Goal: Check status: Check status

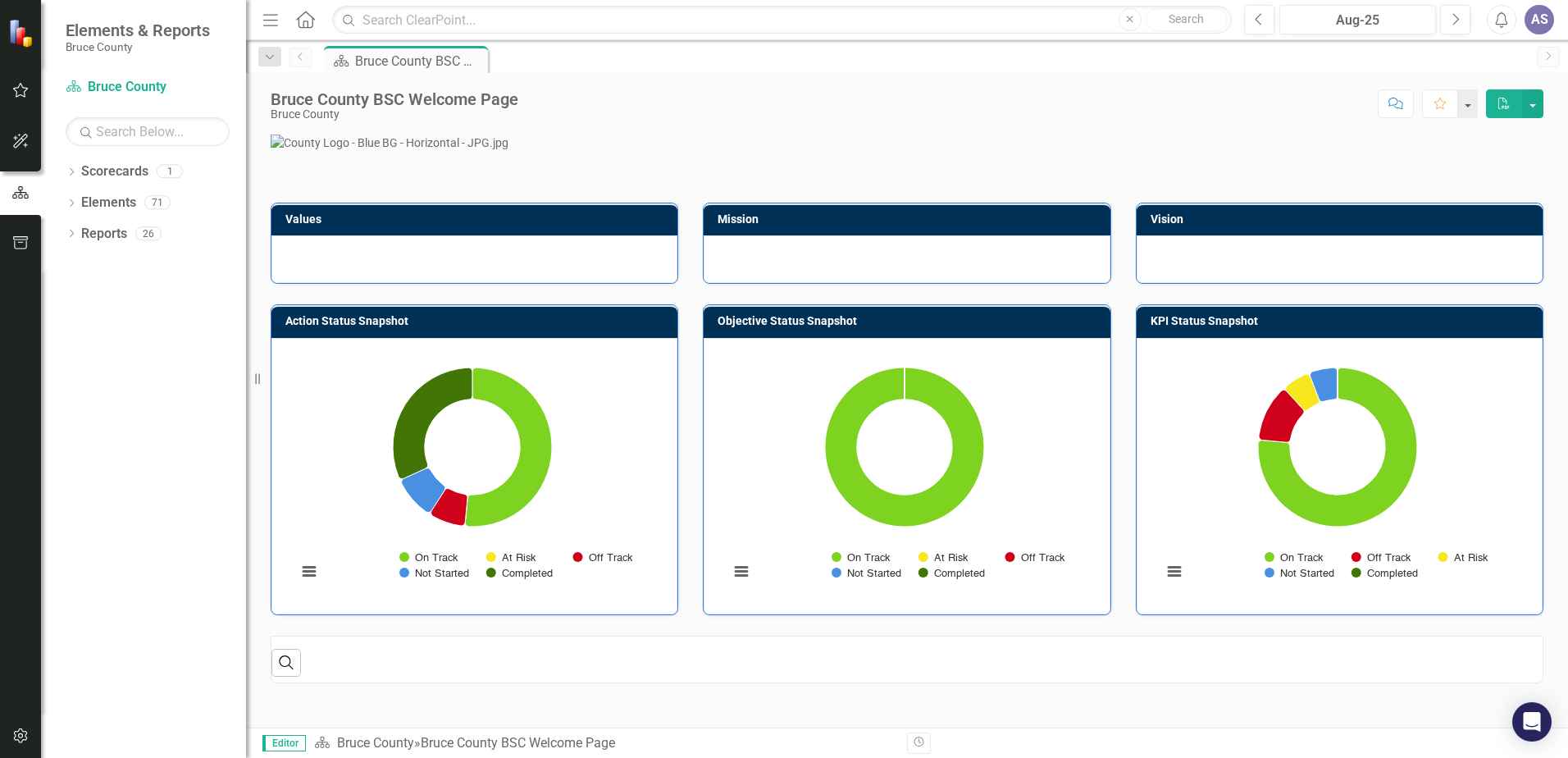
click at [31, 92] on button "button" at bounding box center [21, 91] width 36 height 35
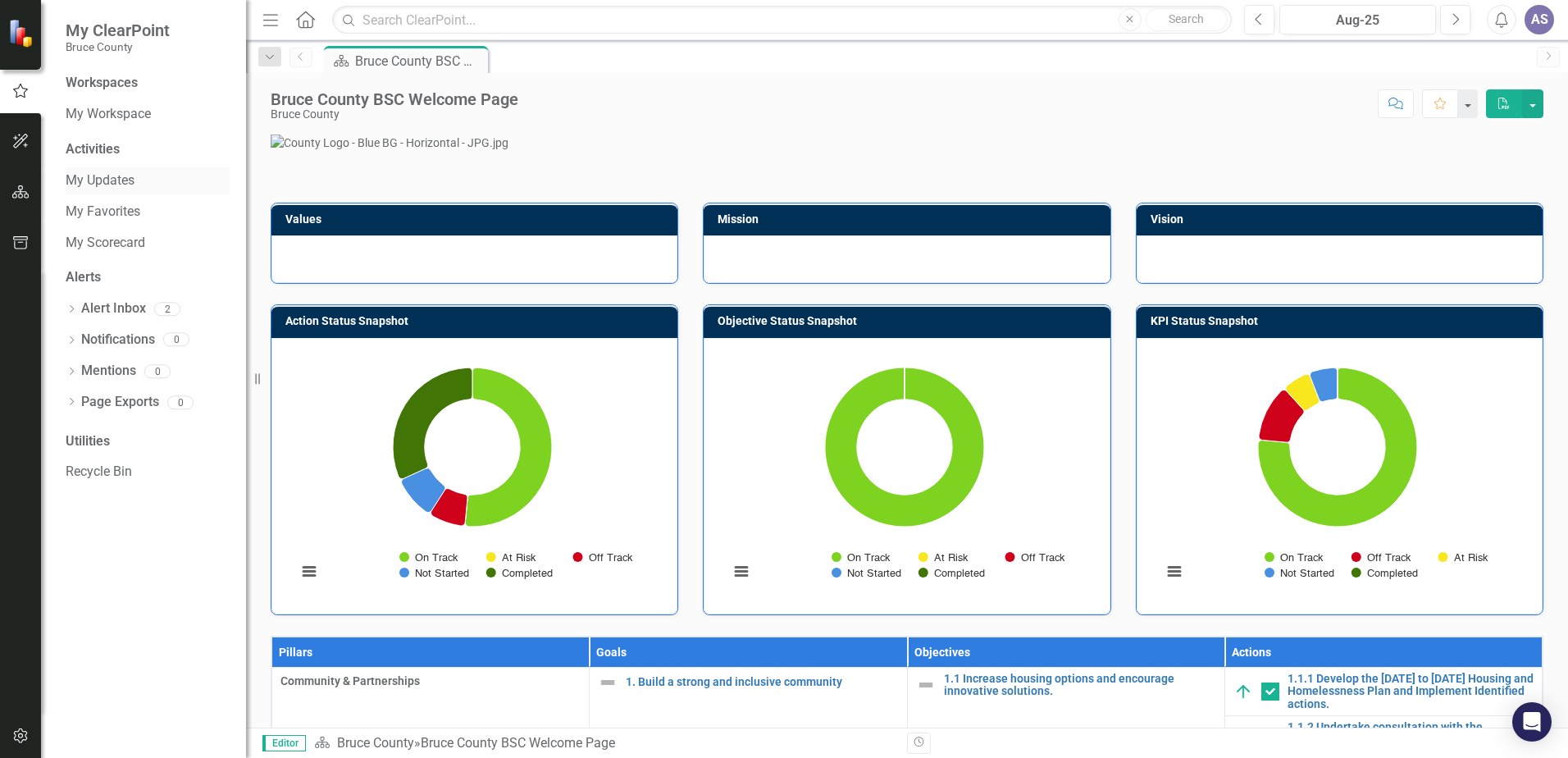
click at [131, 190] on div "My Updates" at bounding box center [147, 180] width 164 height 27
click at [130, 173] on link "My Updates" at bounding box center [147, 181] width 164 height 19
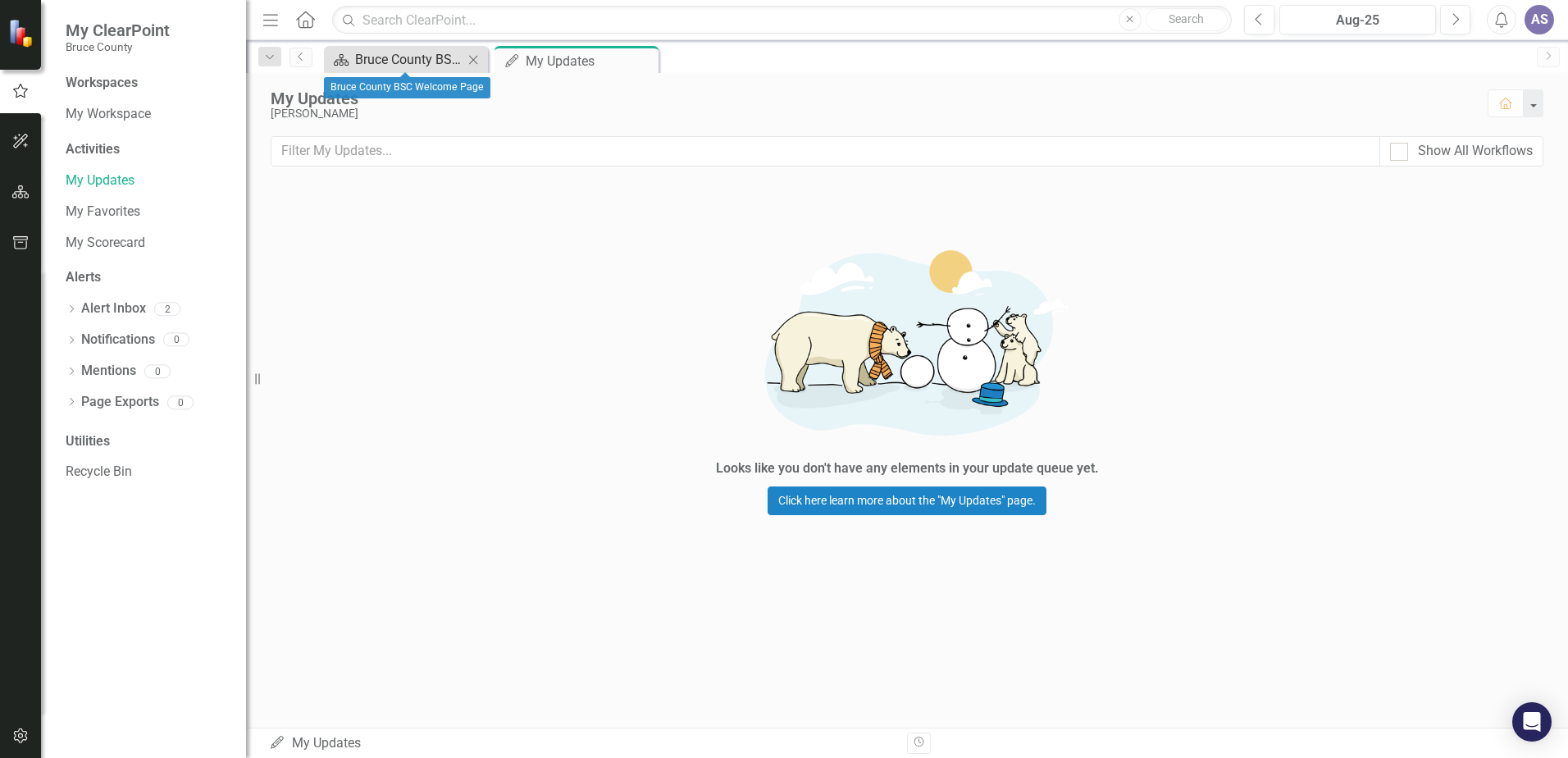
click at [407, 61] on div "Bruce County BSC Welcome Page" at bounding box center [409, 59] width 108 height 20
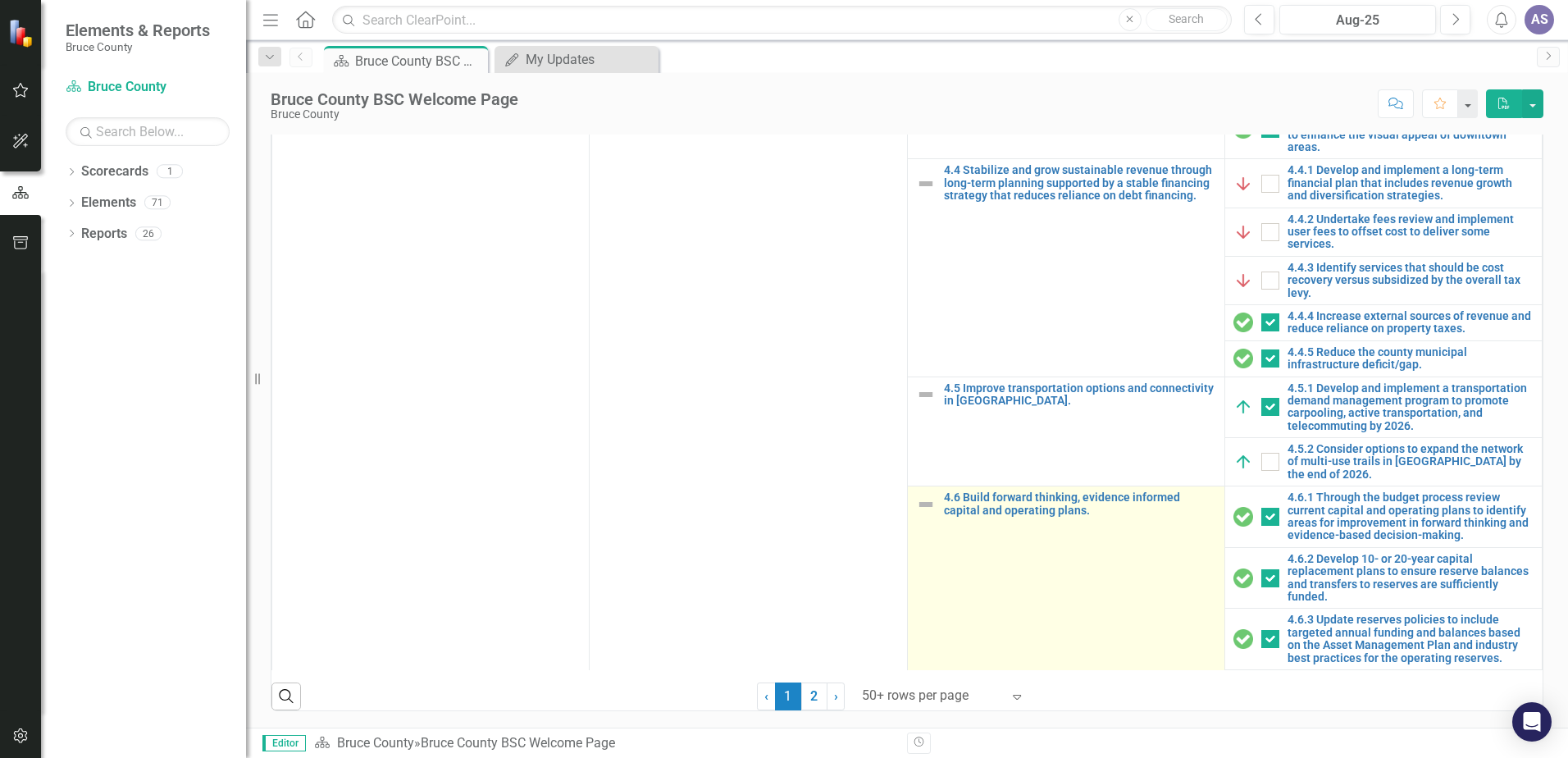
scroll to position [1968, 0]
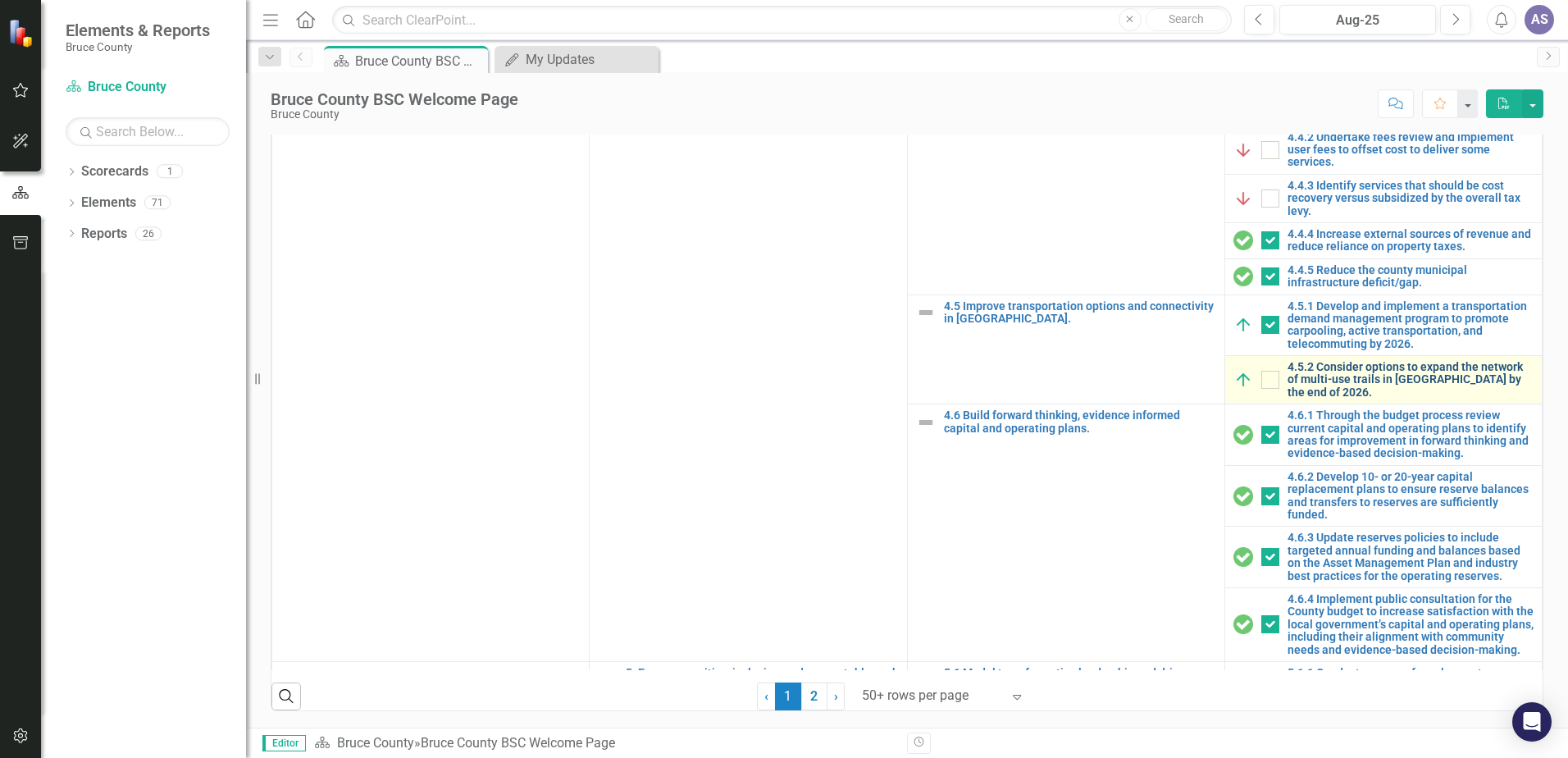
click at [1364, 398] on link "4.5.2 Consider options to expand the network of multi-use trails in [GEOGRAPHIC…" at bounding box center [1411, 379] width 246 height 37
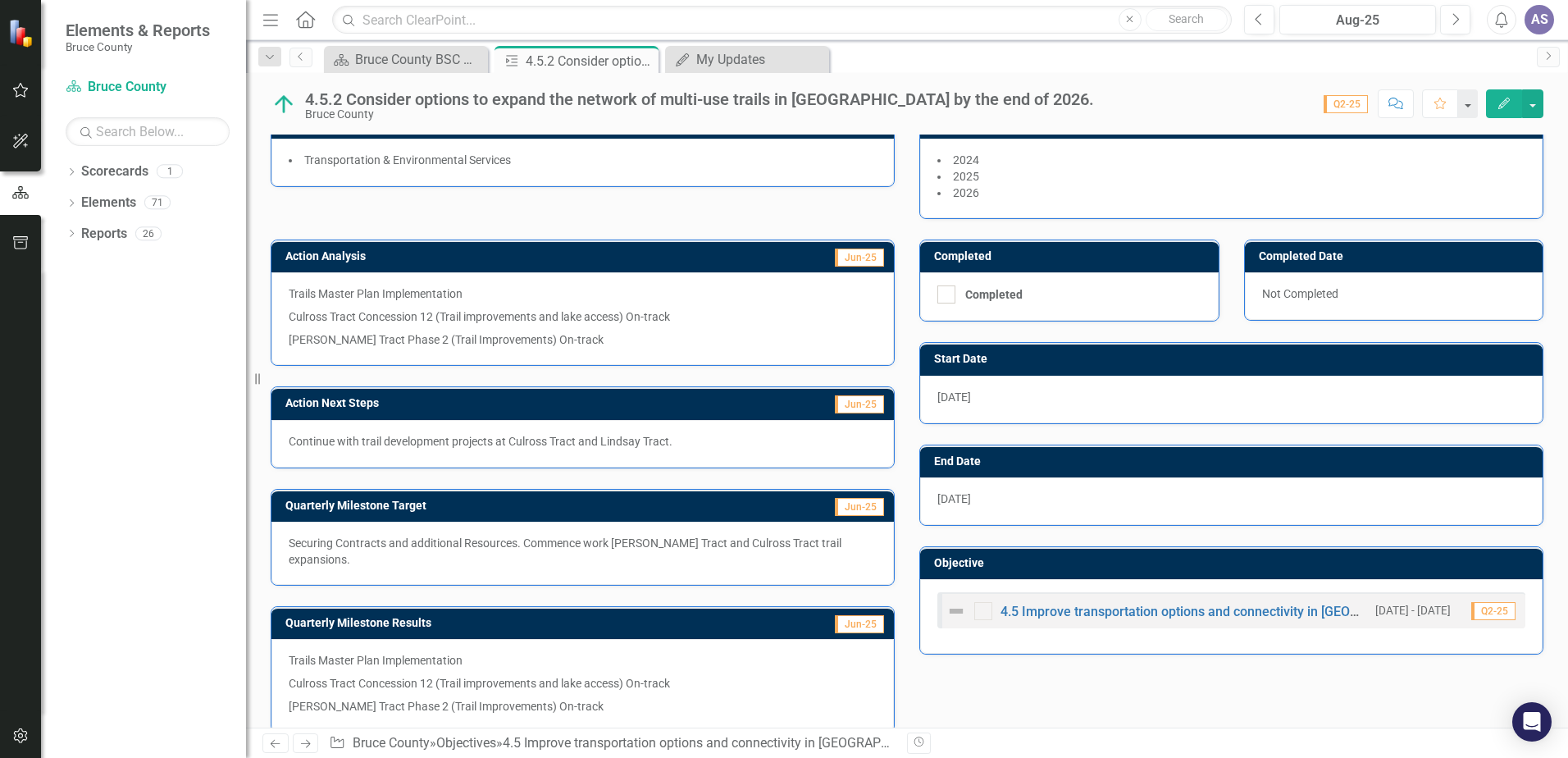
scroll to position [143, 0]
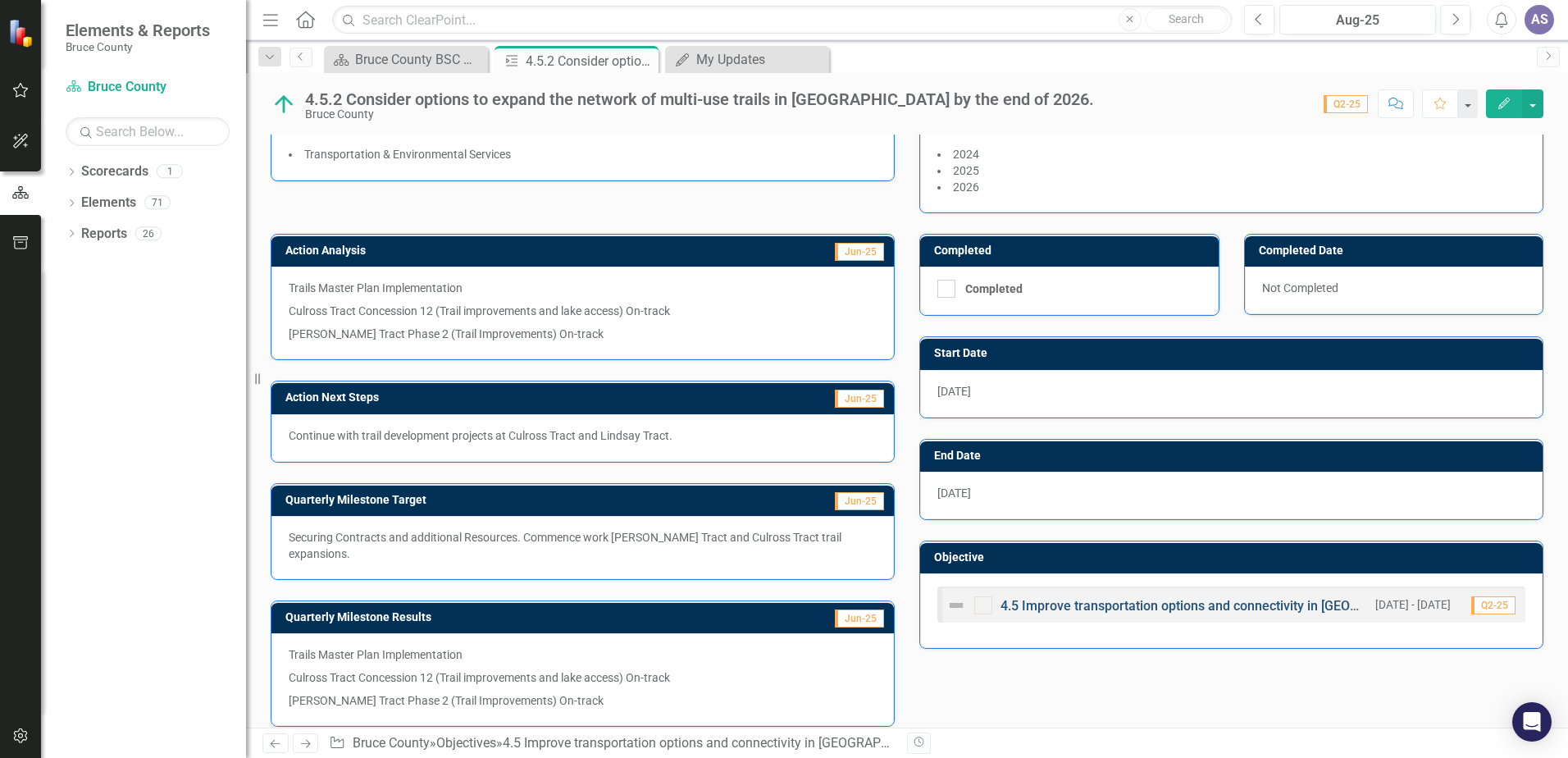
click at [1052, 603] on link "4.5 Improve transportation options and connectivity in [GEOGRAPHIC_DATA]." at bounding box center [1225, 605] width 450 height 15
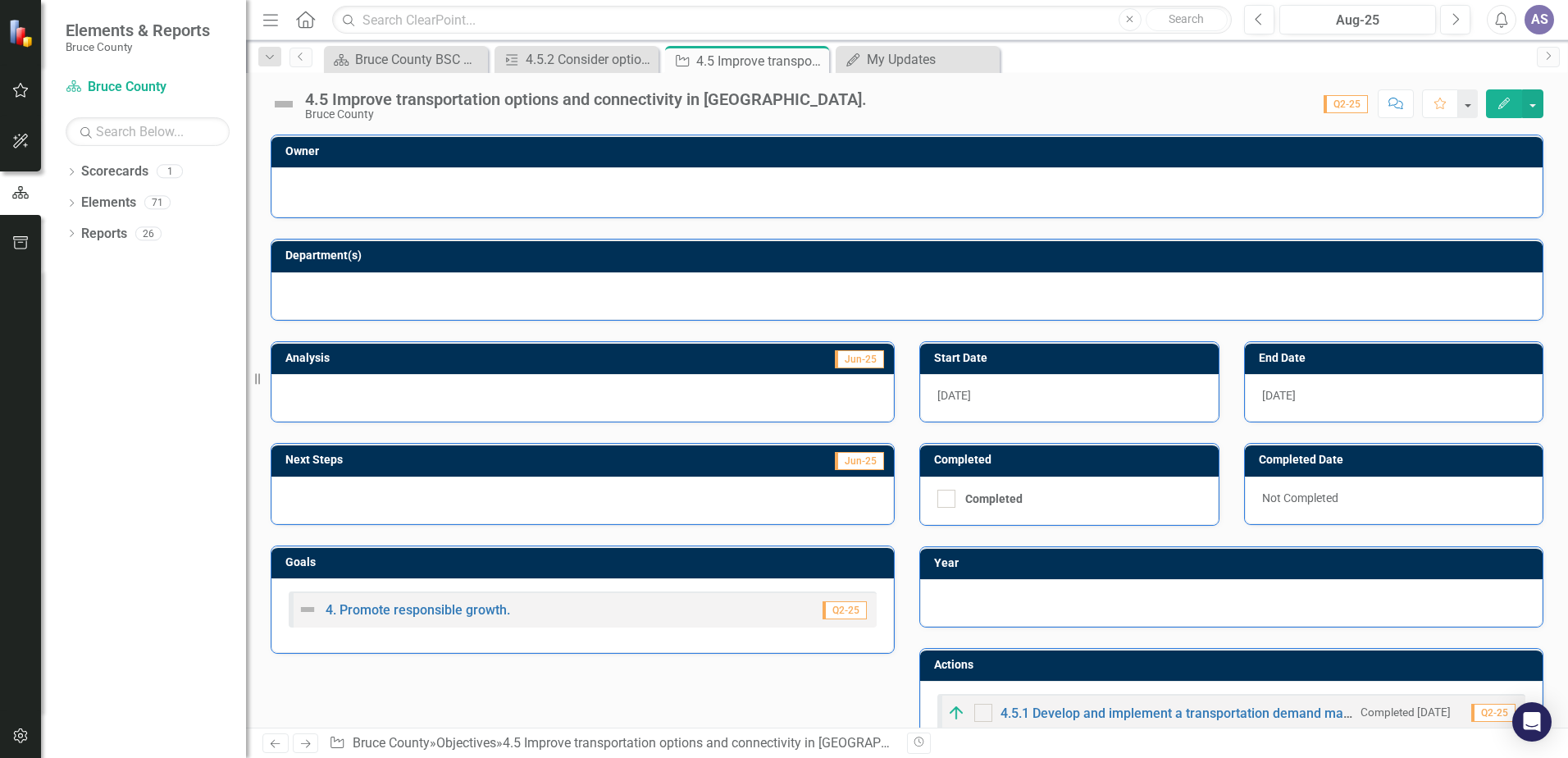
checkbox input "true"
click at [402, 99] on div "4.5 Improve transportation options and connectivity in [GEOGRAPHIC_DATA]." at bounding box center [585, 99] width 561 height 18
click at [402, 100] on div "4.5 Improve transportation options and connectivity in [GEOGRAPHIC_DATA]." at bounding box center [585, 99] width 561 height 18
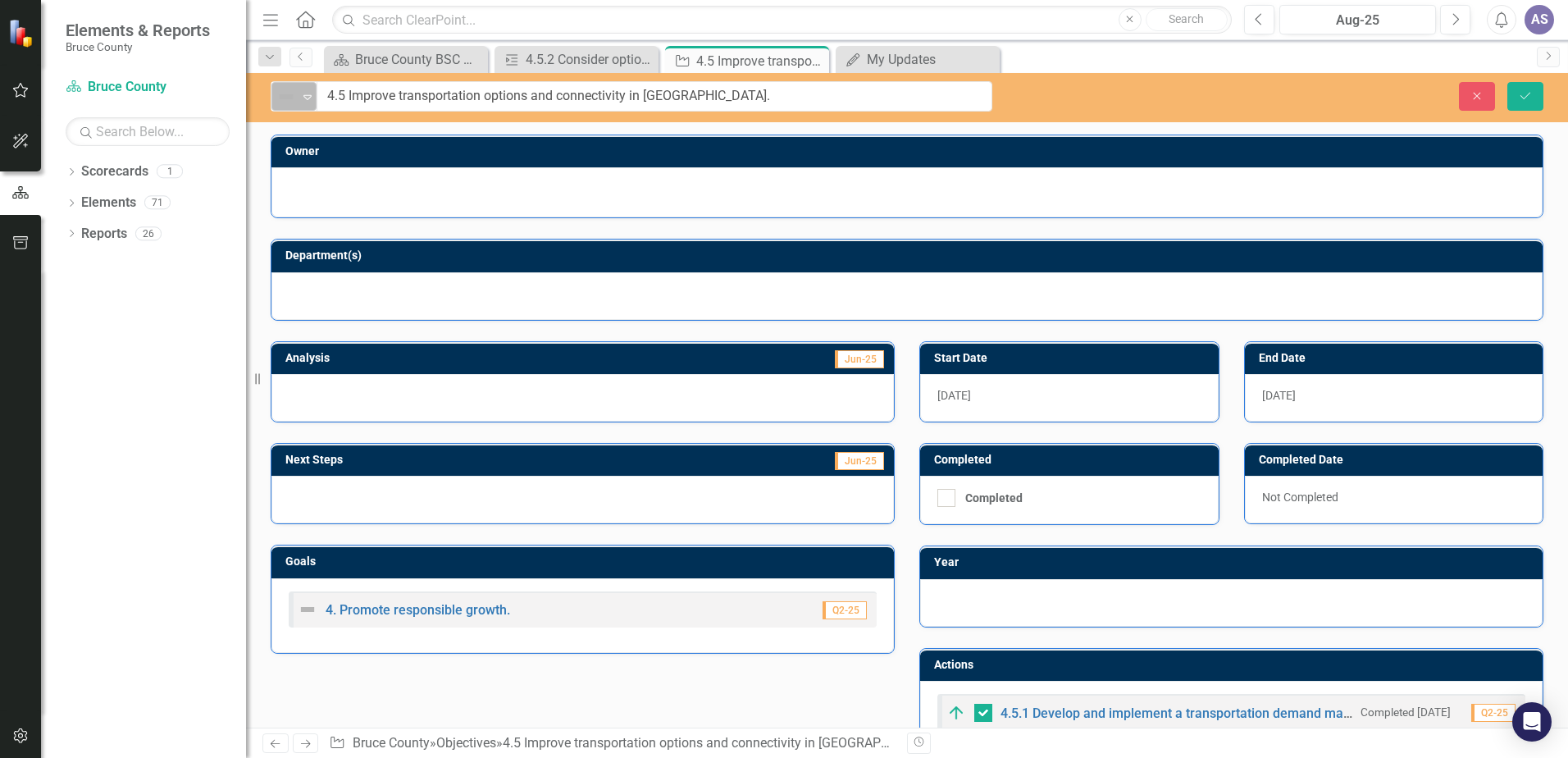
click at [310, 101] on icon "Expand" at bounding box center [307, 97] width 16 height 13
click at [1468, 93] on button "Close" at bounding box center [1477, 96] width 36 height 29
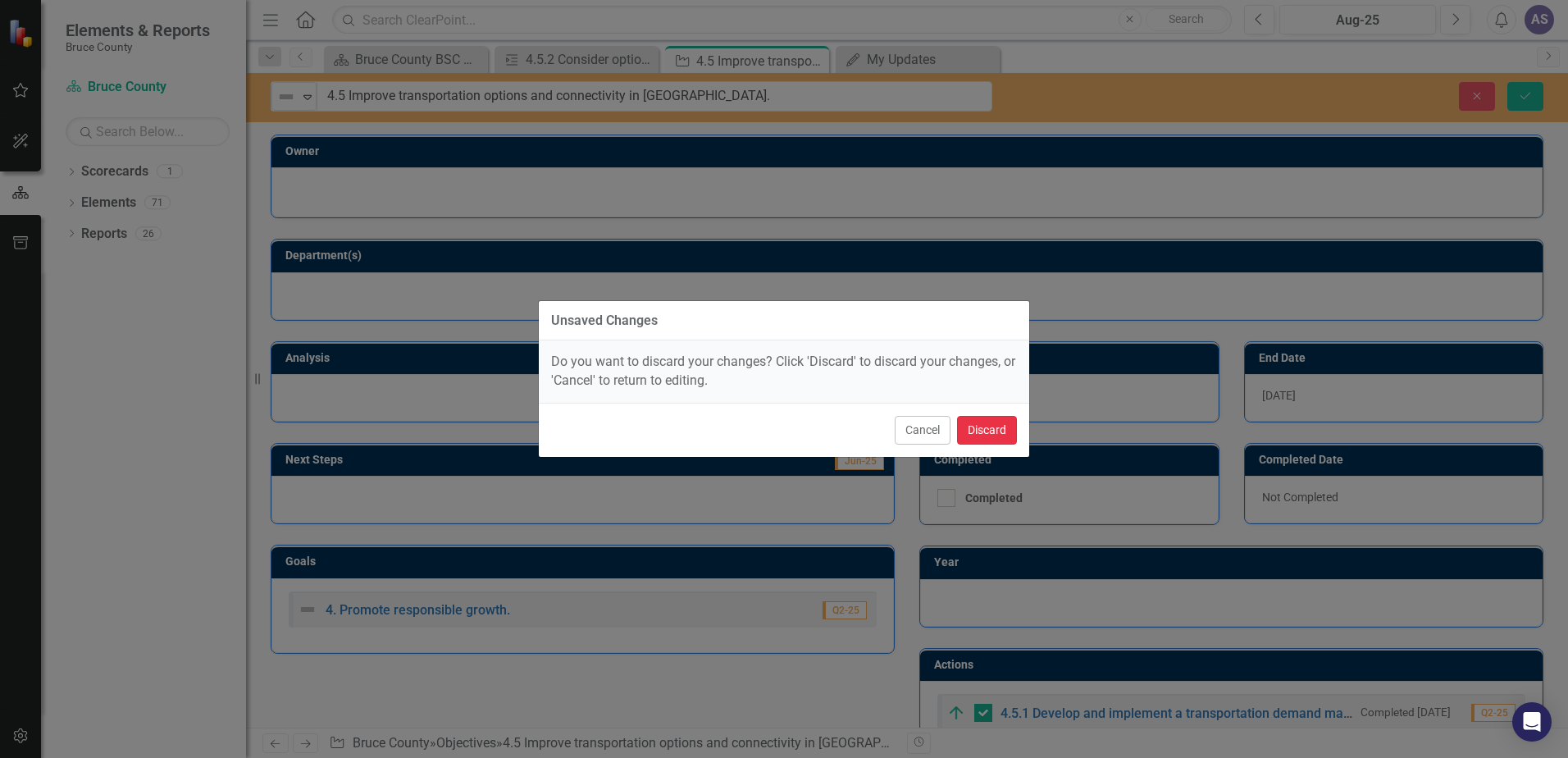
click at [981, 432] on button "Discard" at bounding box center [986, 430] width 59 height 29
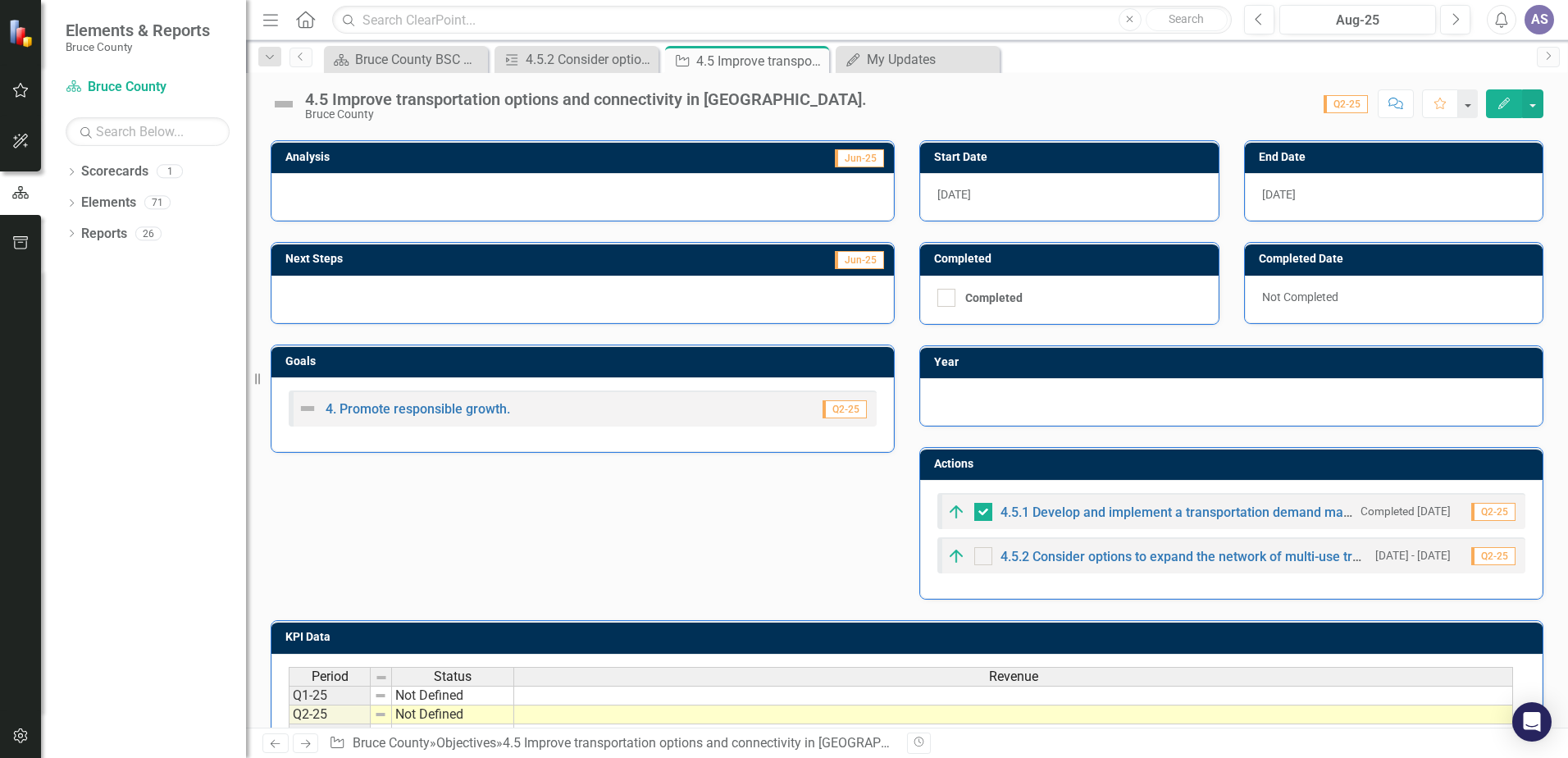
scroll to position [328, 0]
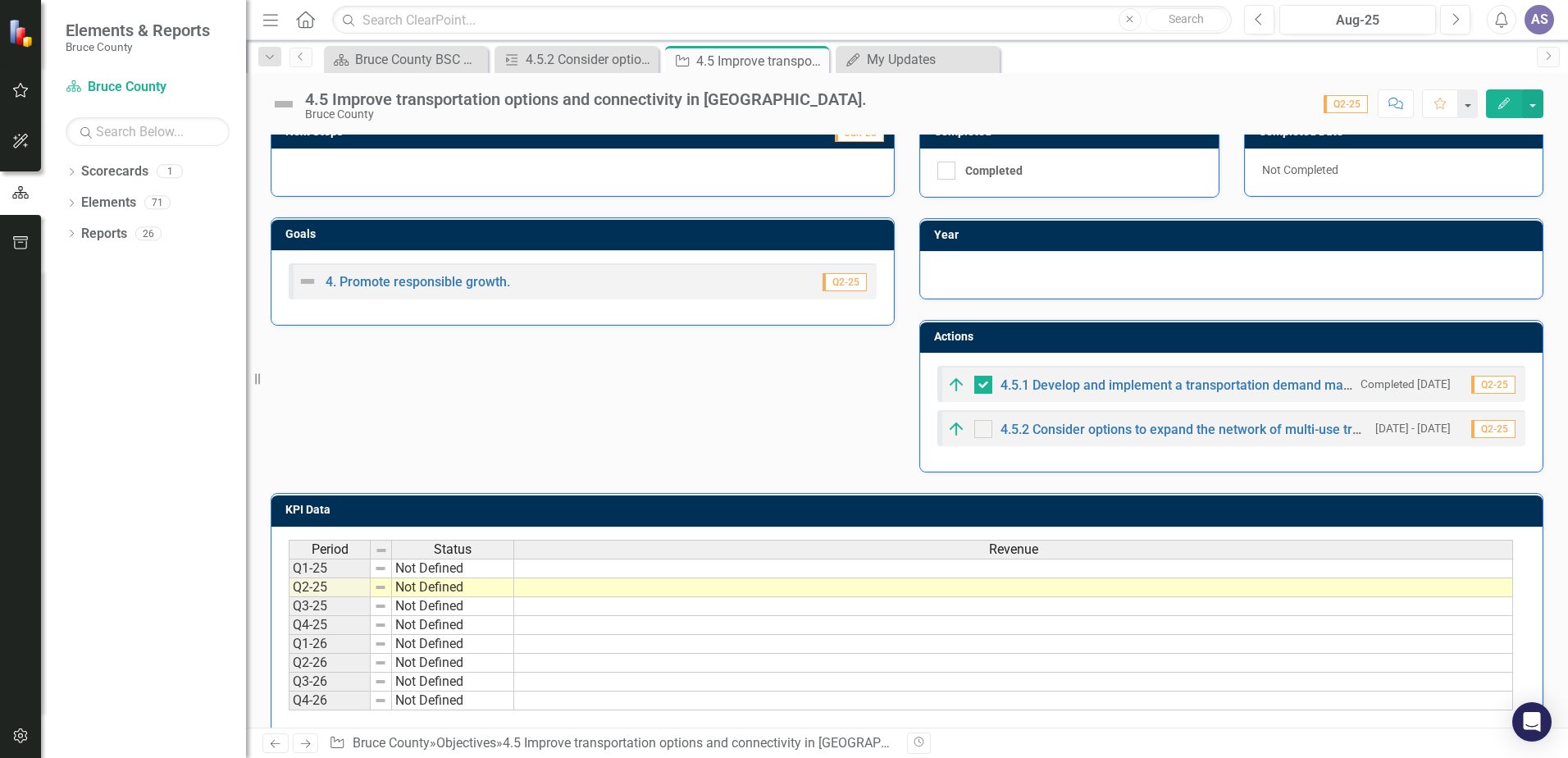
click at [956, 389] on img at bounding box center [956, 385] width 20 height 20
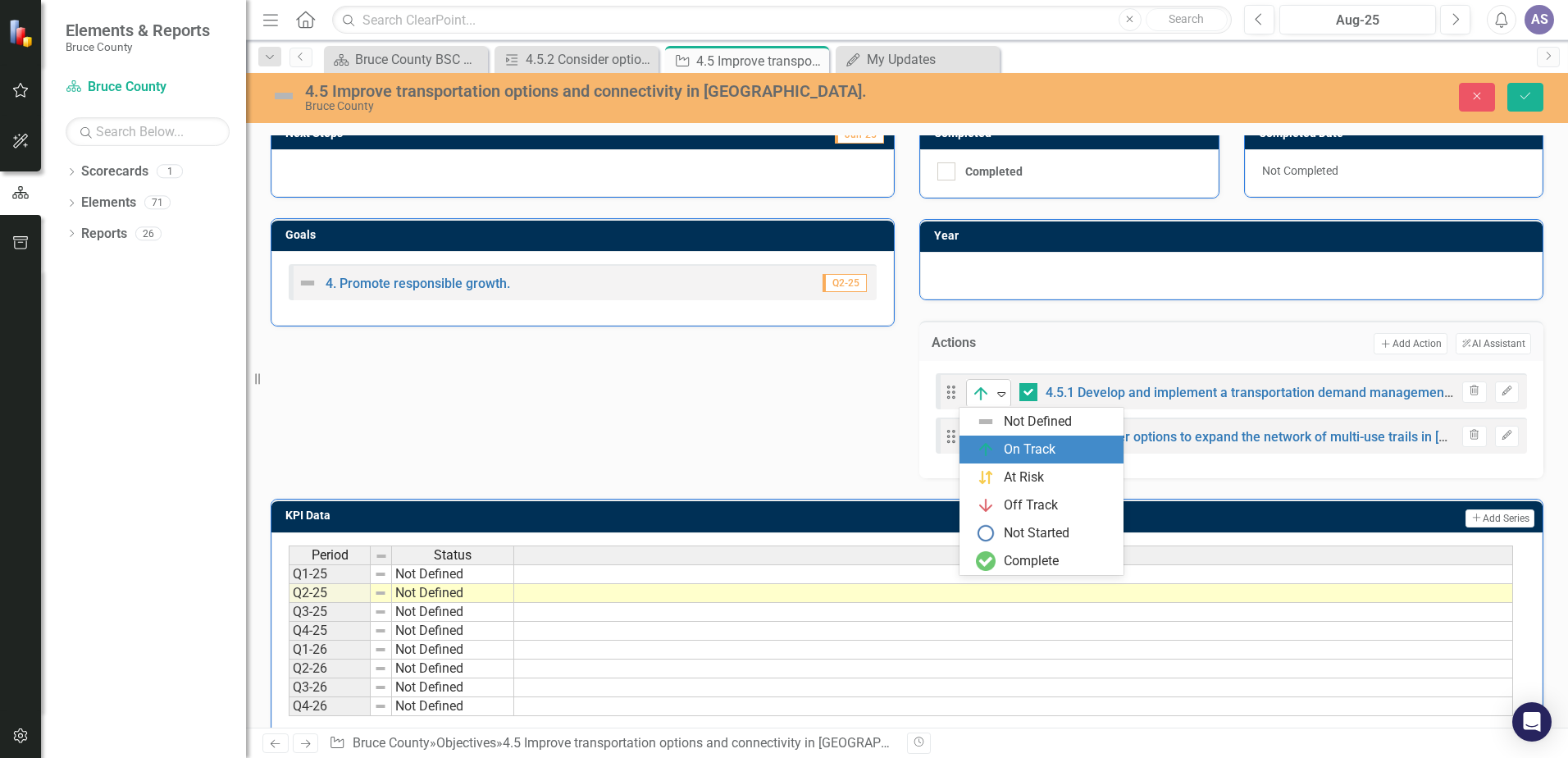
click at [995, 397] on icon "Expand" at bounding box center [1001, 393] width 16 height 13
click at [681, 369] on div "Analysis Jun-25 Next Steps Jun-25 Goals 4. Promote responsible growth. Q2-25 St…" at bounding box center [907, 235] width 1297 height 485
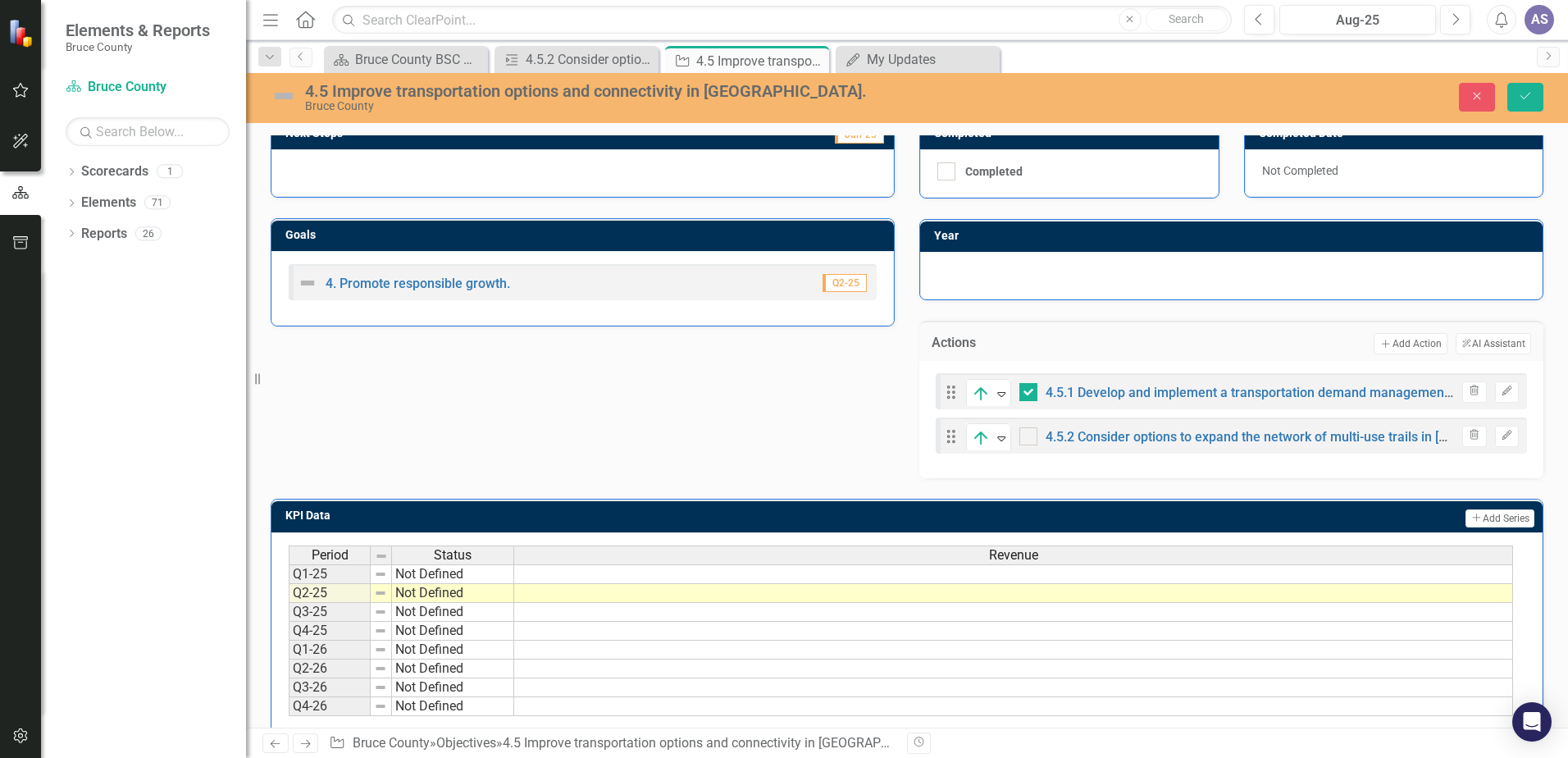
click at [324, 423] on div "Analysis Jun-25 Next Steps Jun-25 Goals 4. Promote responsible growth. Q2-25 St…" at bounding box center [907, 235] width 1297 height 485
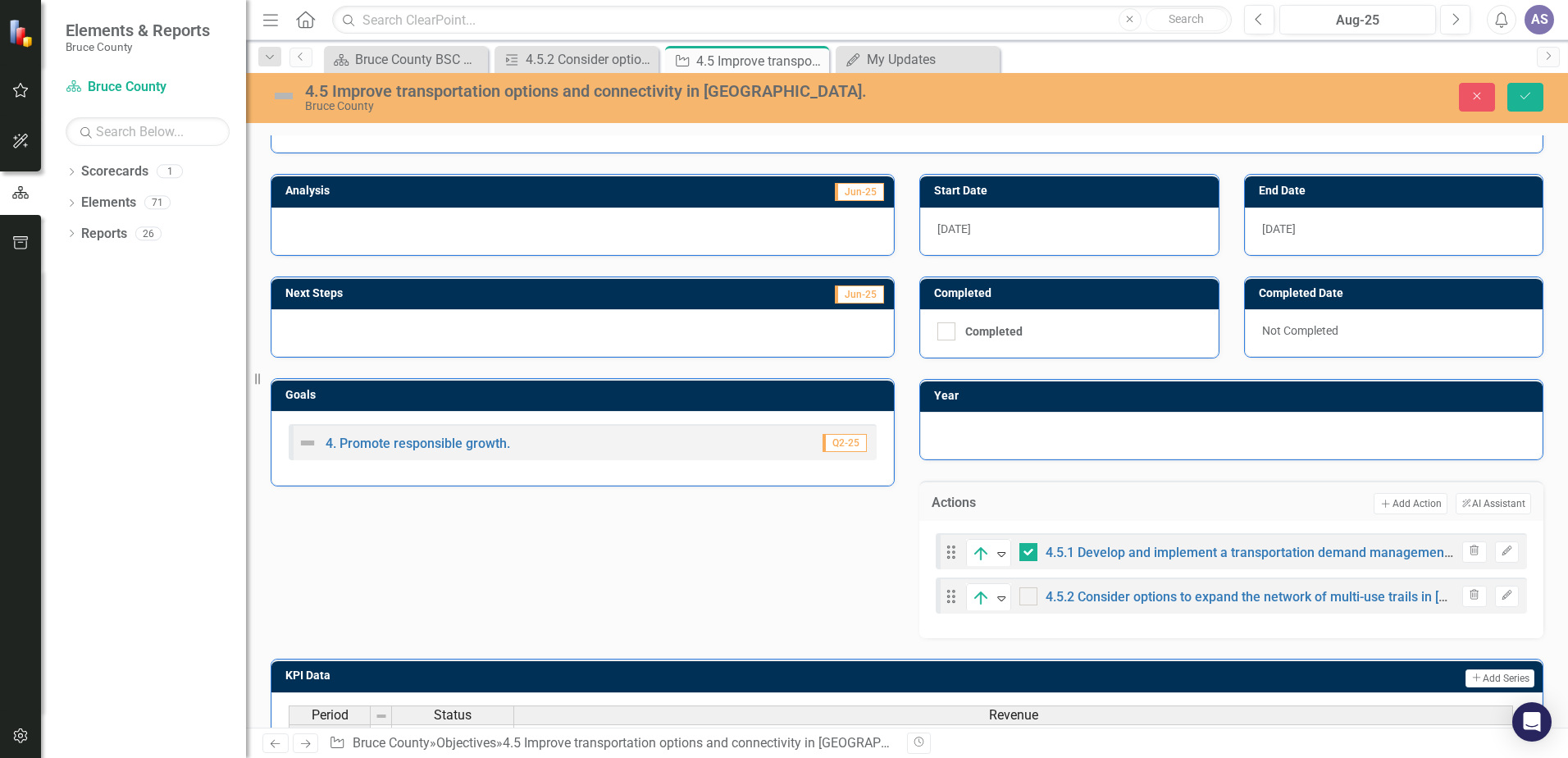
scroll to position [0, 0]
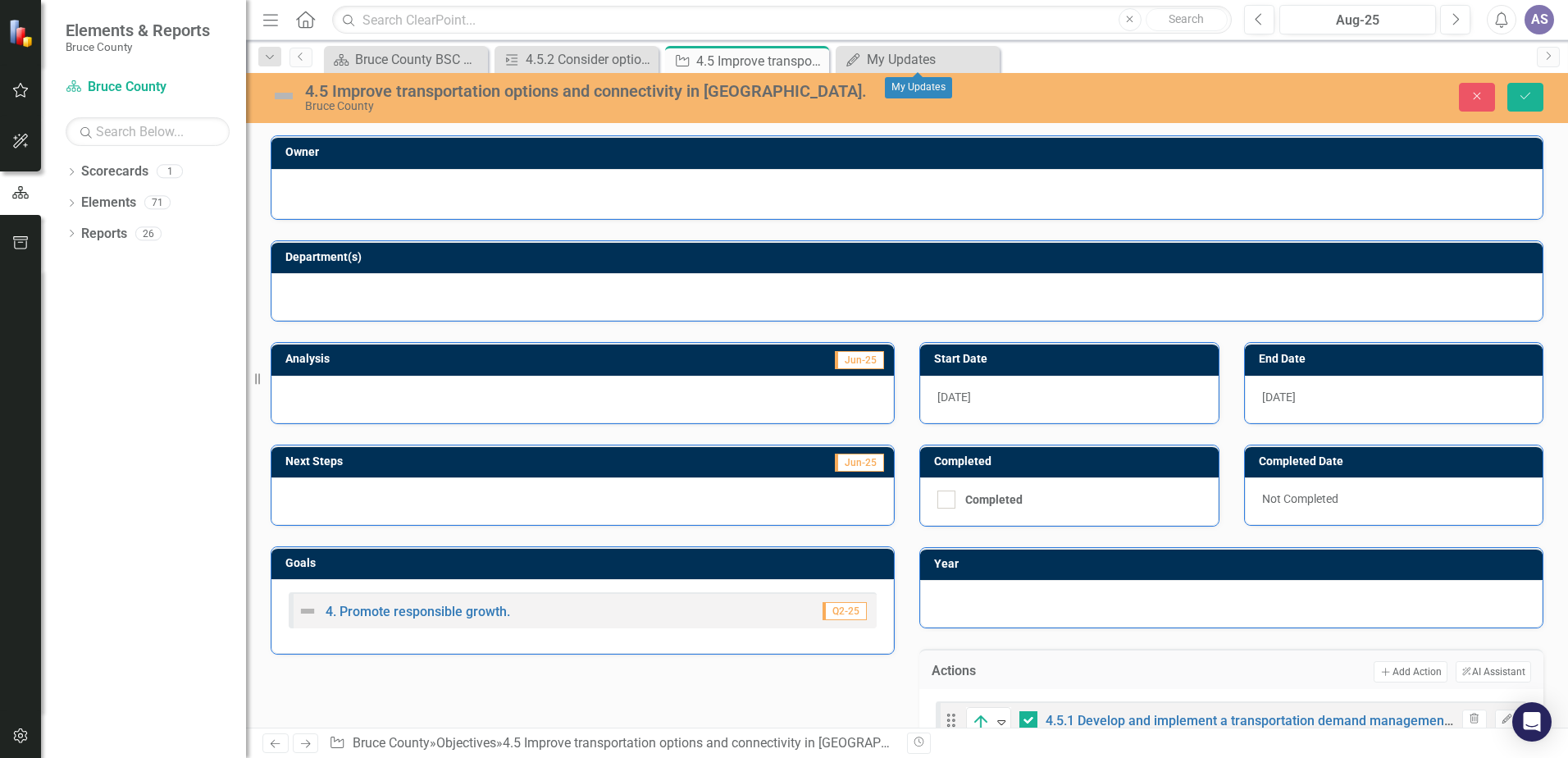
drag, startPoint x: 989, startPoint y: 57, endPoint x: 968, endPoint y: 59, distance: 21.1
click at [0, 0] on icon "Close" at bounding box center [0, 0] width 0 height 0
click at [815, 60] on icon "Close" at bounding box center [813, 60] width 16 height 13
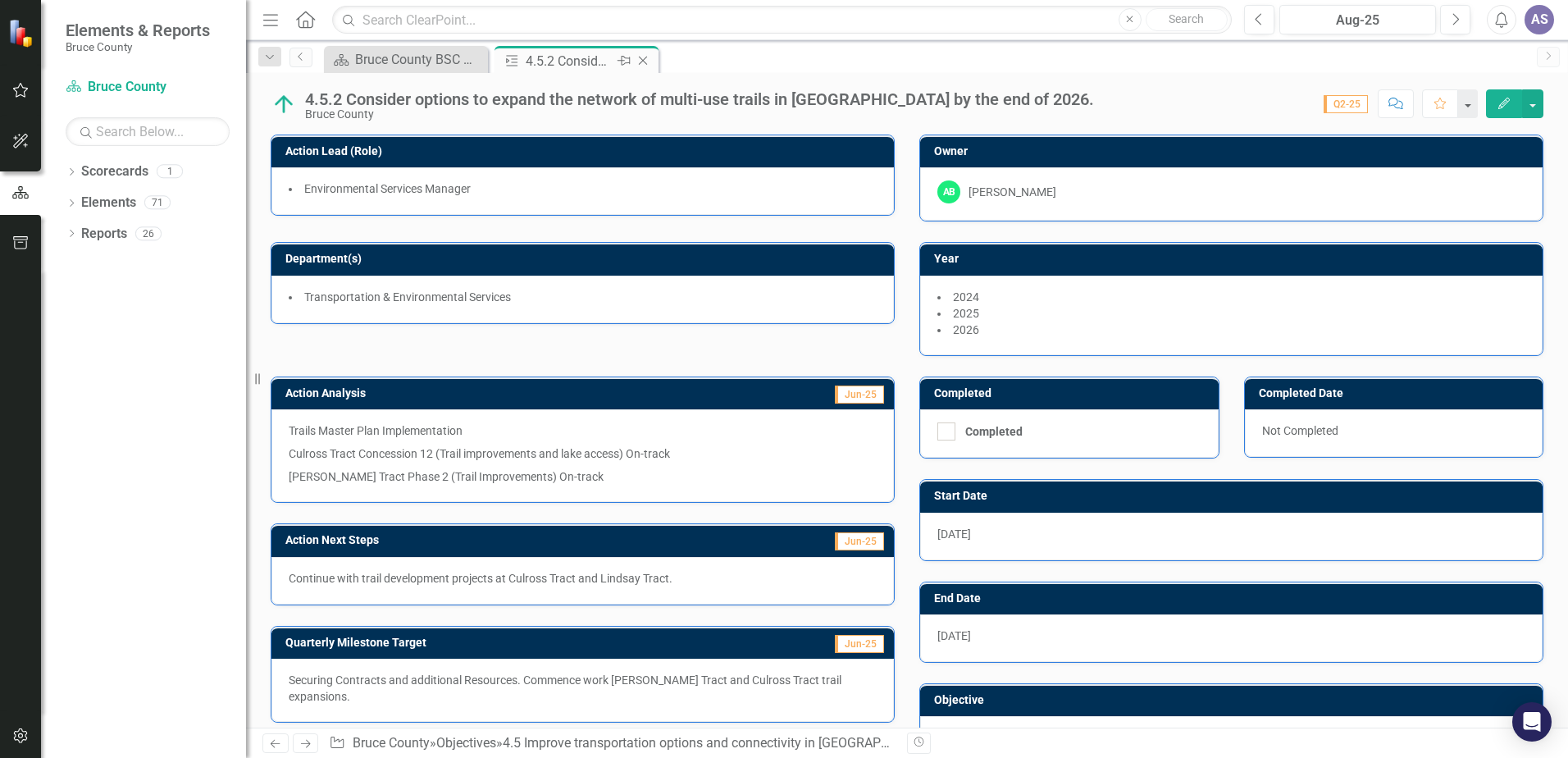
click at [644, 64] on icon "Close" at bounding box center [642, 60] width 16 height 13
